Goal: Task Accomplishment & Management: Complete application form

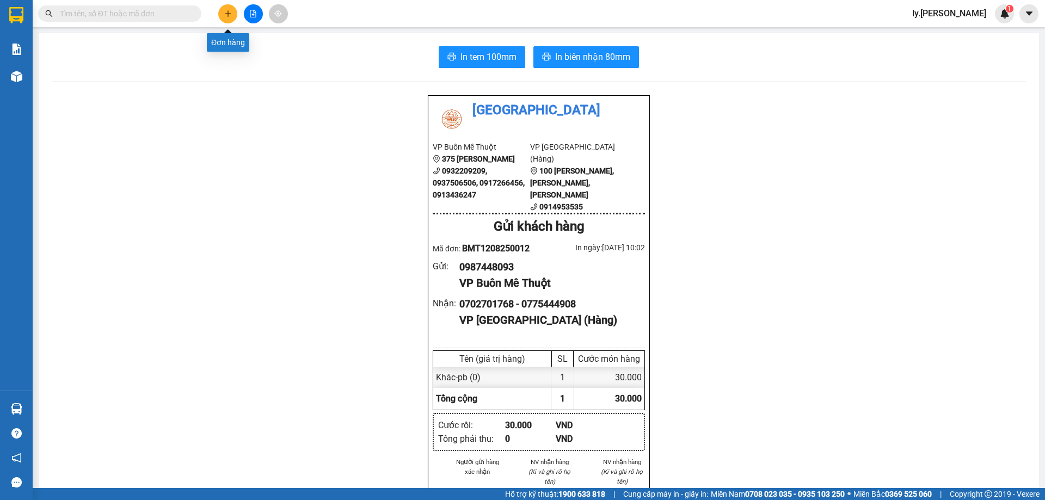
click at [229, 17] on icon "plus" at bounding box center [228, 14] width 8 height 8
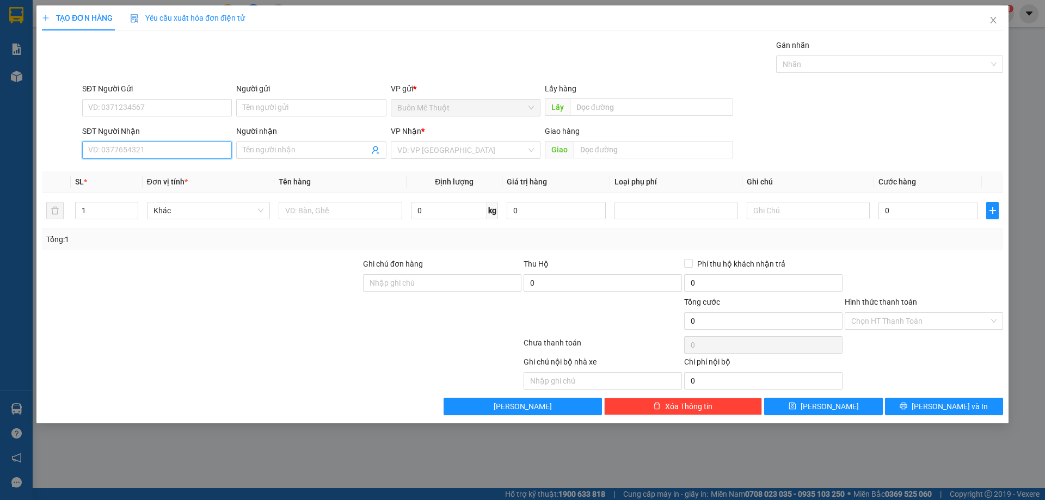
click at [120, 154] on input "SĐT Người Nhận" at bounding box center [157, 149] width 150 height 17
click at [153, 150] on input "0911050999" at bounding box center [157, 149] width 150 height 17
type input "0911050999"
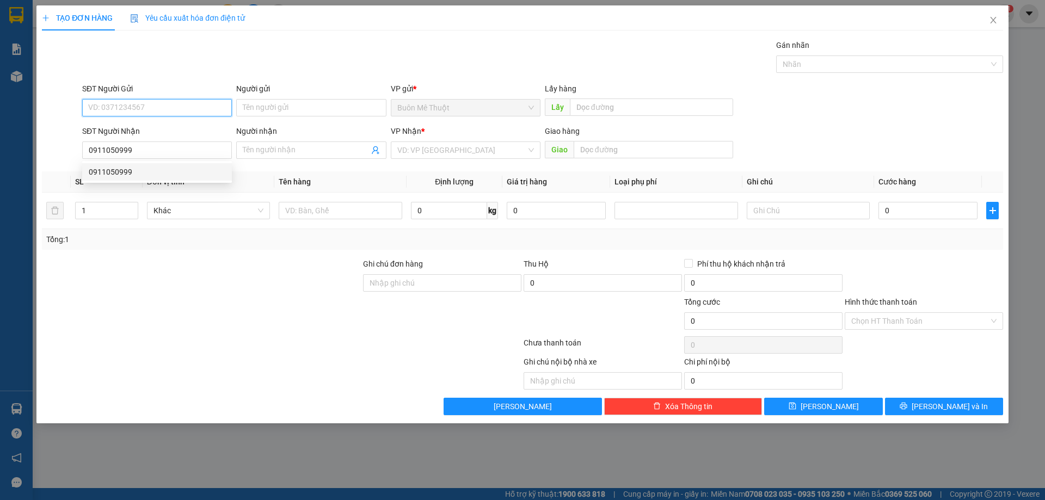
click at [163, 106] on input "SĐT Người Gửi" at bounding box center [157, 107] width 150 height 17
paste input "0911050999"
type input "0911050999"
click at [165, 147] on input "0911050999" at bounding box center [157, 149] width 150 height 17
click at [165, 146] on input "0911050999" at bounding box center [157, 149] width 150 height 17
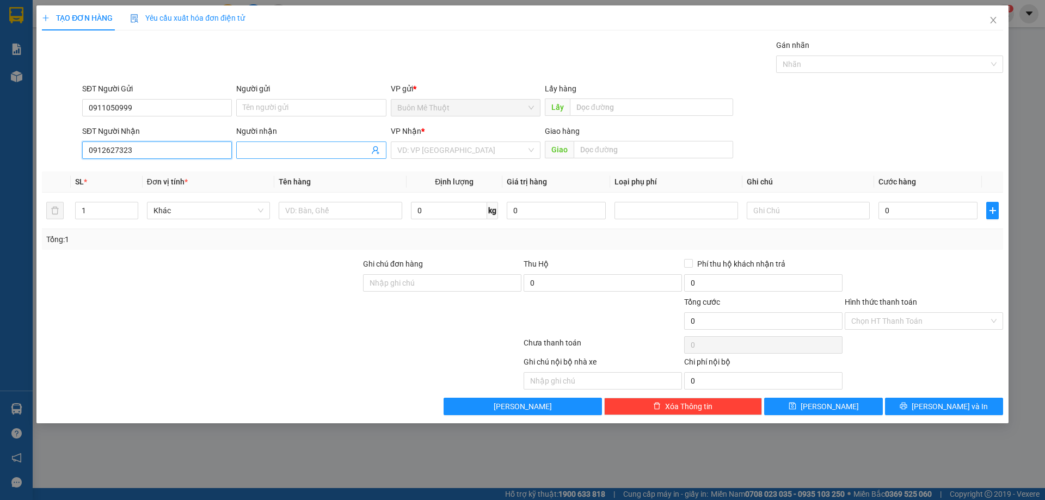
type input "0912627323"
click at [300, 149] on input "Người nhận" at bounding box center [306, 150] width 126 height 12
click at [423, 151] on input "search" at bounding box center [461, 150] width 129 height 16
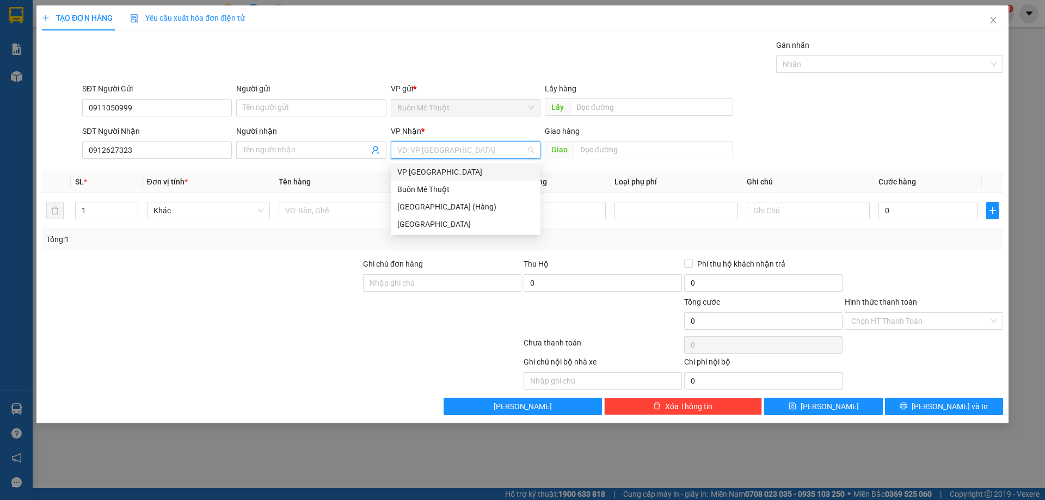
click at [445, 175] on div "VP [GEOGRAPHIC_DATA]" at bounding box center [465, 172] width 137 height 12
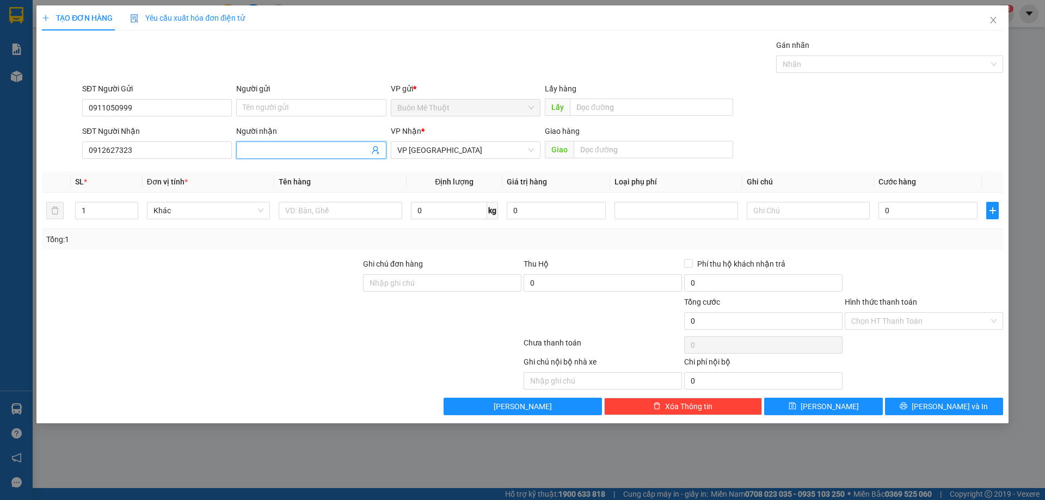
click at [261, 149] on input "Người nhận" at bounding box center [306, 150] width 126 height 12
click at [316, 215] on input "text" at bounding box center [340, 210] width 123 height 17
type input "hs"
click at [917, 212] on input "0" at bounding box center [927, 210] width 99 height 17
type input "2"
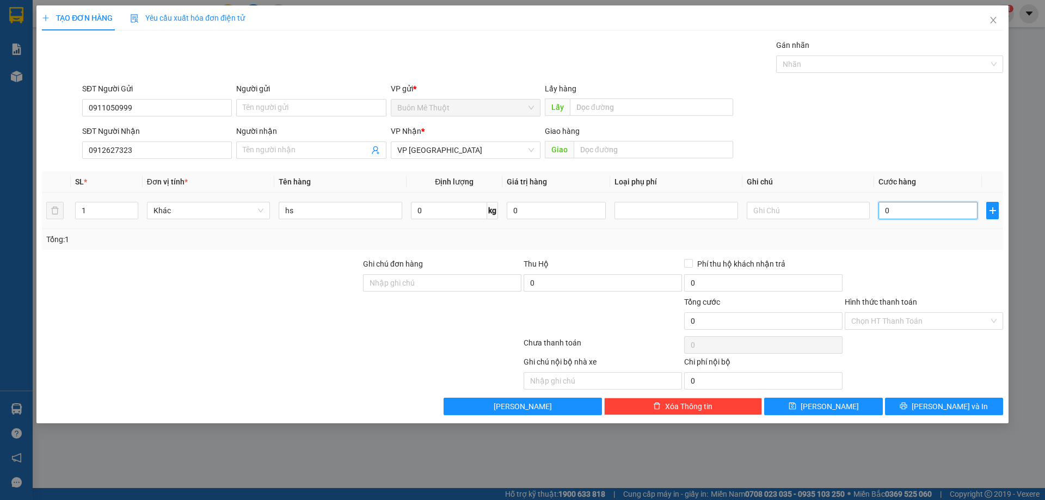
type input "2"
type input "20"
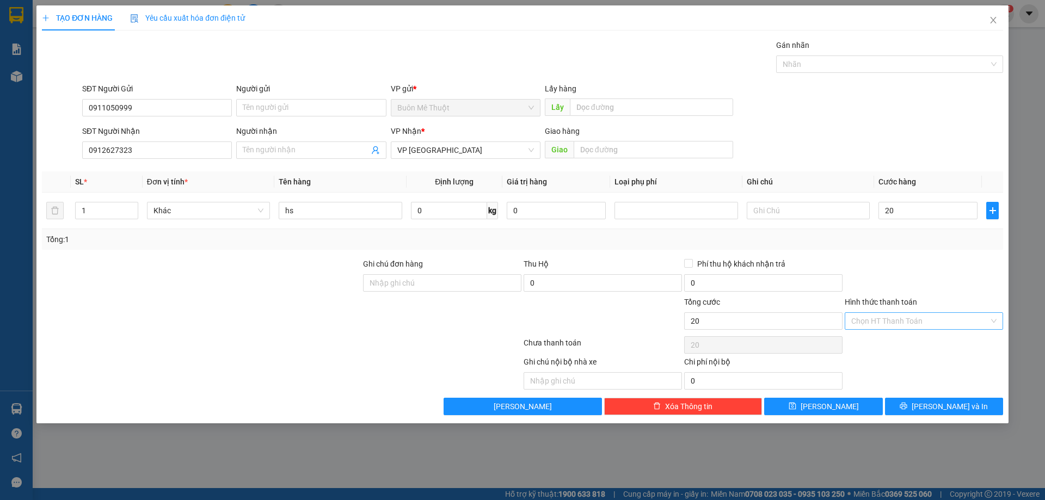
type input "20.000"
click at [945, 313] on input "Hình thức thanh toán" at bounding box center [920, 321] width 138 height 16
drag, startPoint x: 918, startPoint y: 342, endPoint x: 875, endPoint y: 299, distance: 61.2
click at [917, 343] on div "Tại văn phòng" at bounding box center [923, 343] width 145 height 12
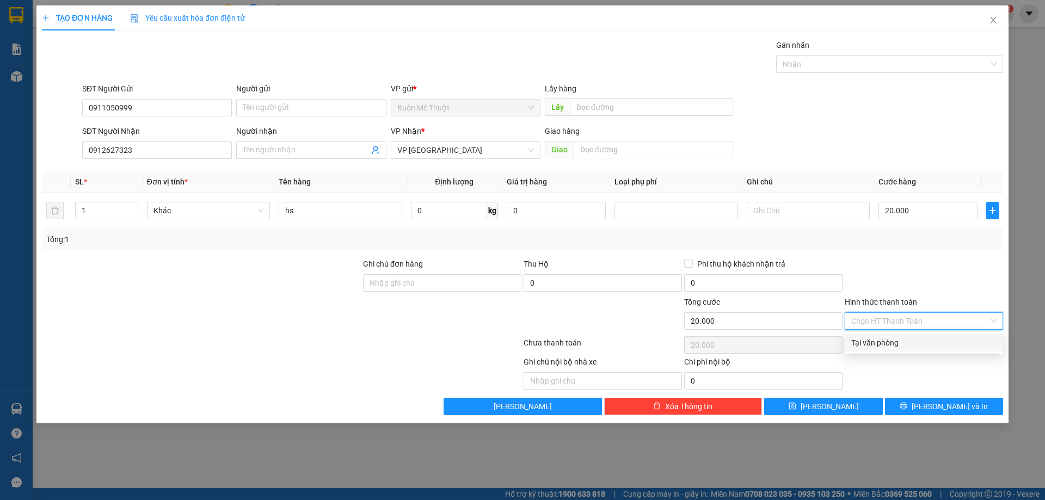
type input "0"
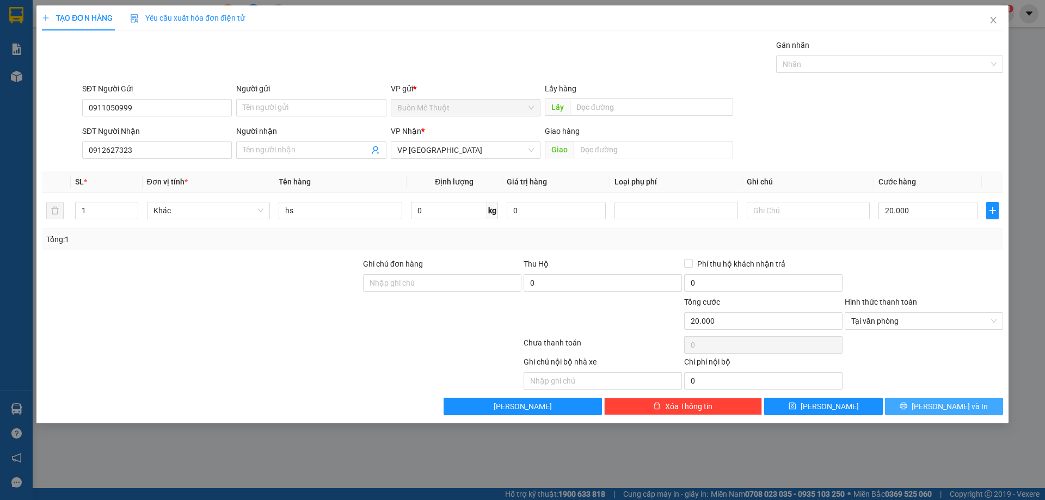
click at [934, 411] on button "[PERSON_NAME] và In" at bounding box center [944, 406] width 118 height 17
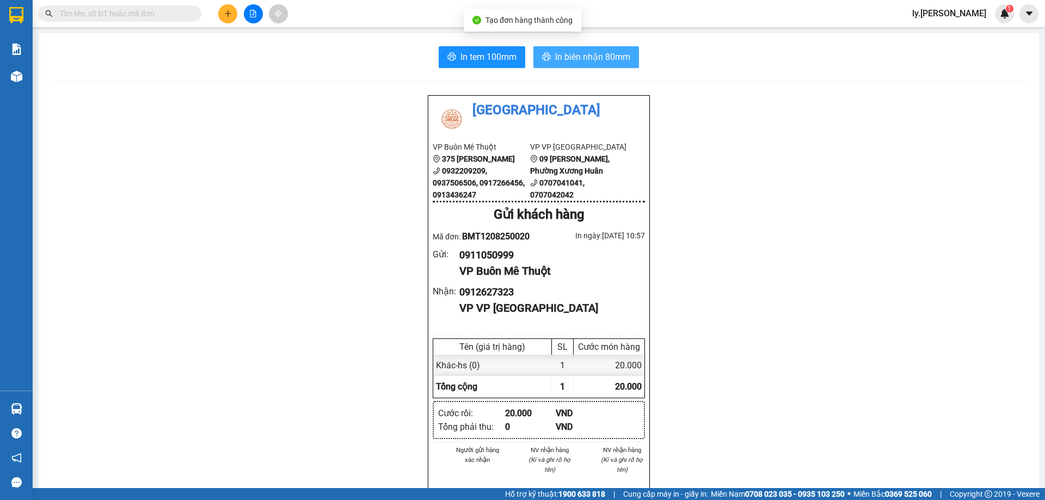
click at [559, 52] on span "In biên nhận 80mm" at bounding box center [592, 57] width 75 height 14
